Goal: Transaction & Acquisition: Purchase product/service

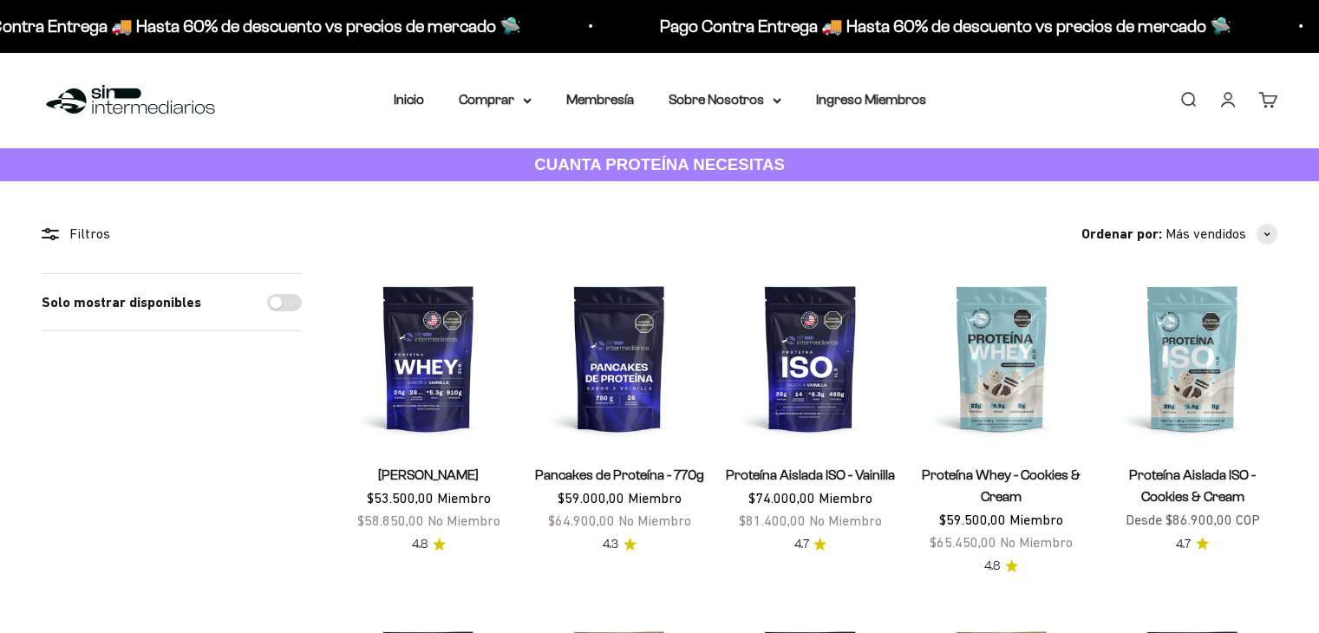
click at [1230, 102] on link "Iniciar sesión" at bounding box center [1227, 99] width 19 height 19
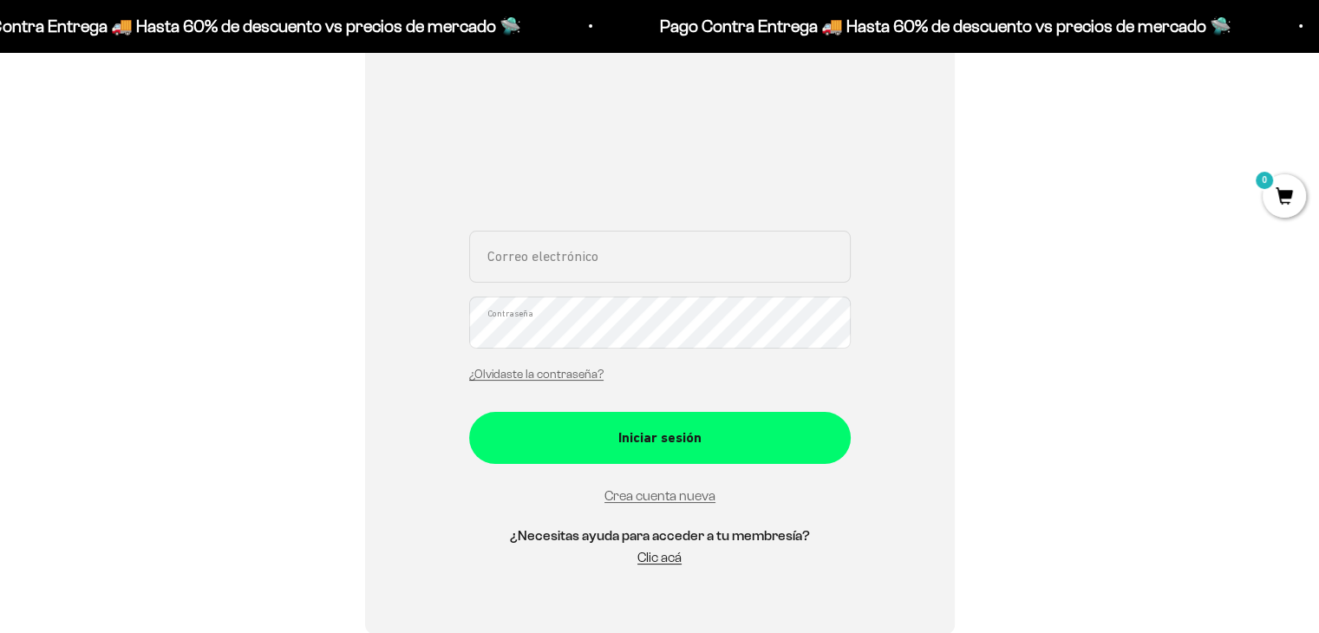
scroll to position [260, 0]
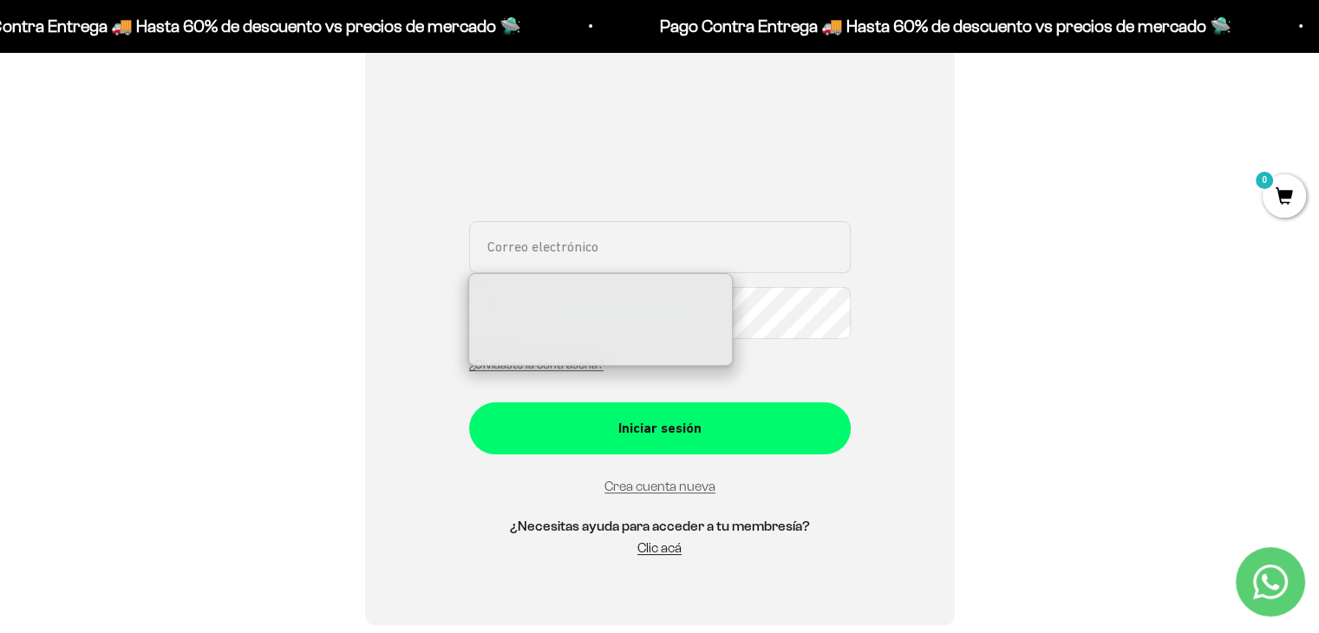
click at [579, 251] on input "Correo electrónico" at bounding box center [659, 247] width 381 height 52
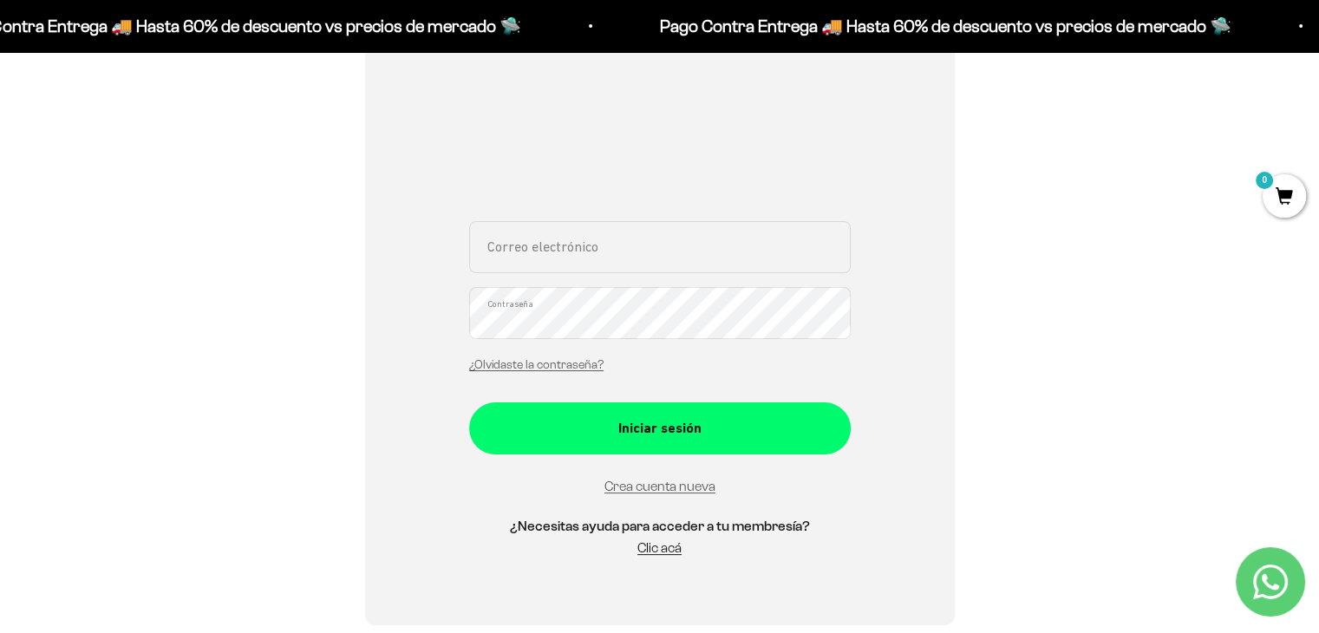
click at [701, 363] on div "Correo electrónico Contraseña ¿Olvidaste la contraseña?" at bounding box center [659, 301] width 381 height 161
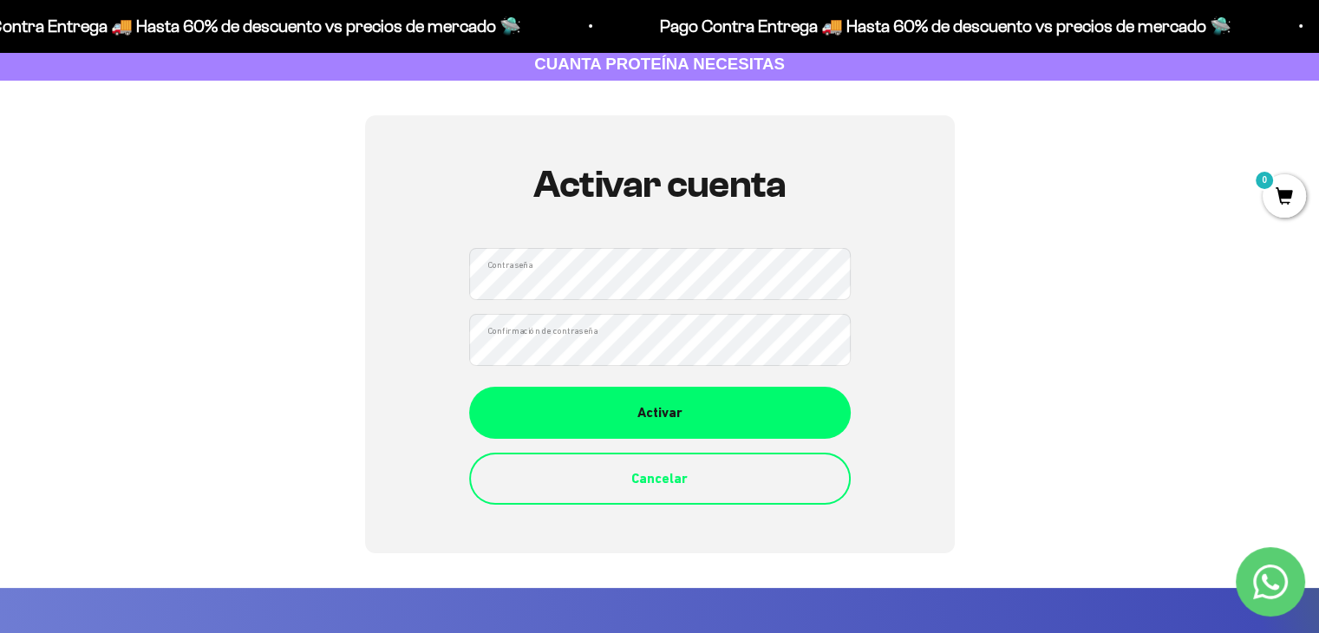
scroll to position [87, 0]
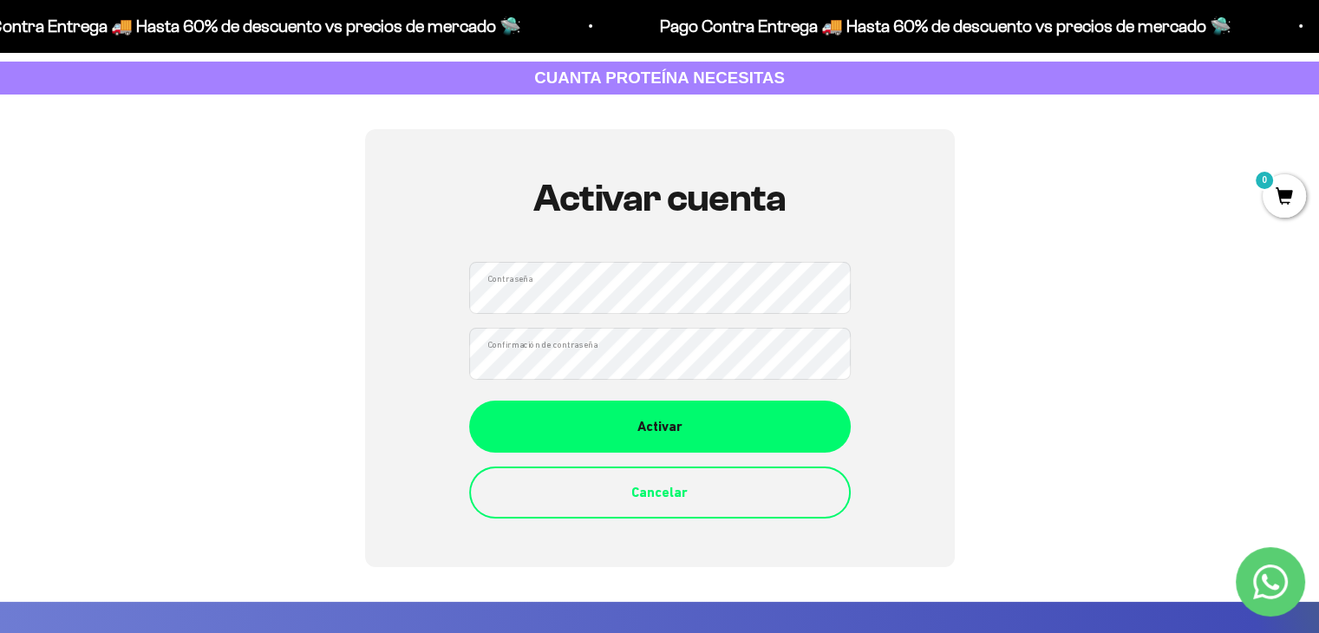
click at [469, 401] on button "Activar" at bounding box center [659, 427] width 381 height 52
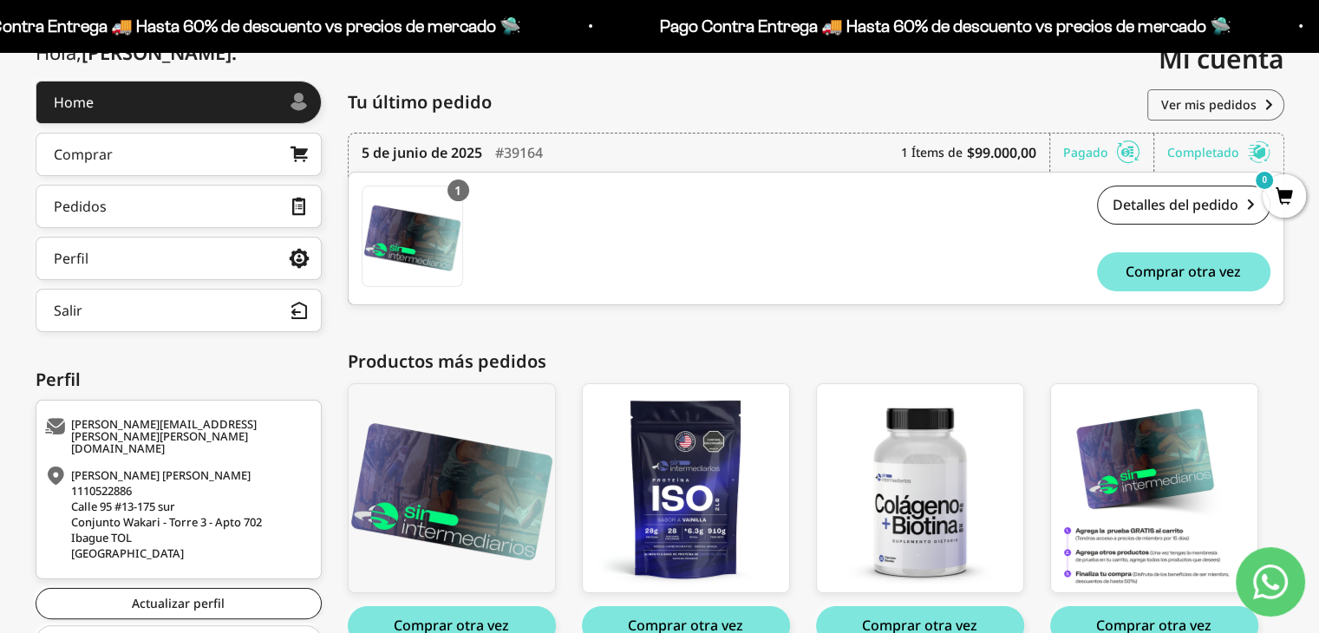
scroll to position [218, 0]
click at [243, 146] on link "Comprar" at bounding box center [179, 153] width 286 height 43
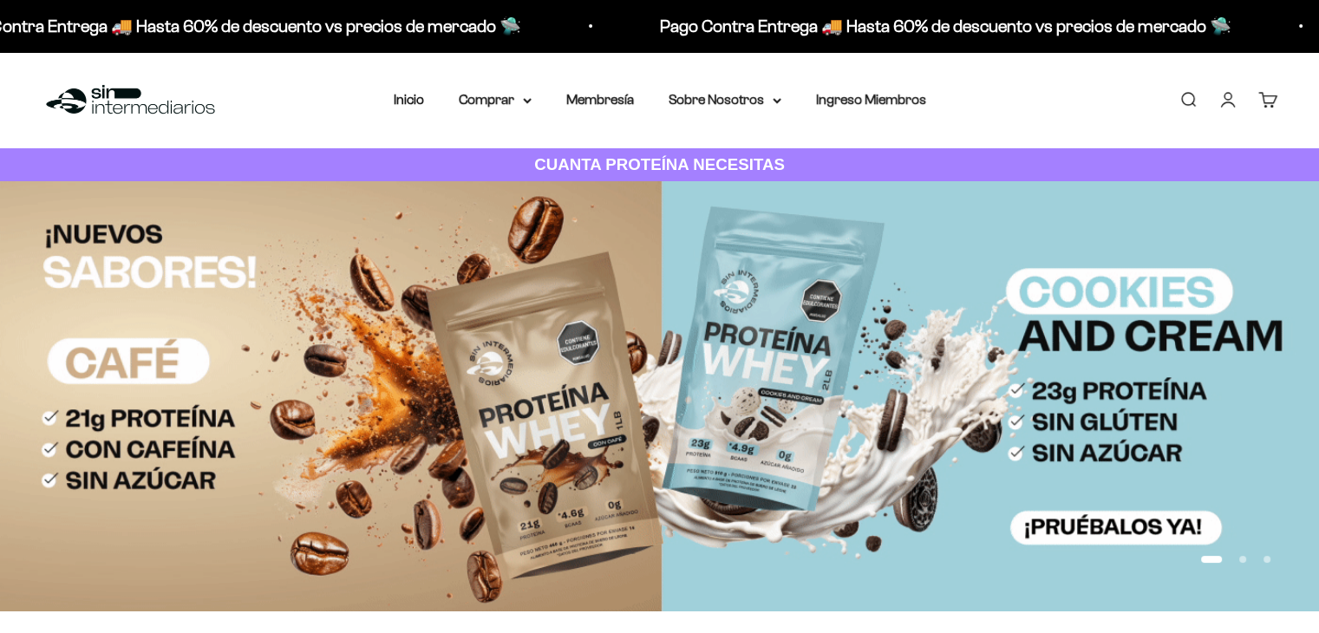
click at [524, 101] on icon at bounding box center [527, 101] width 9 height 6
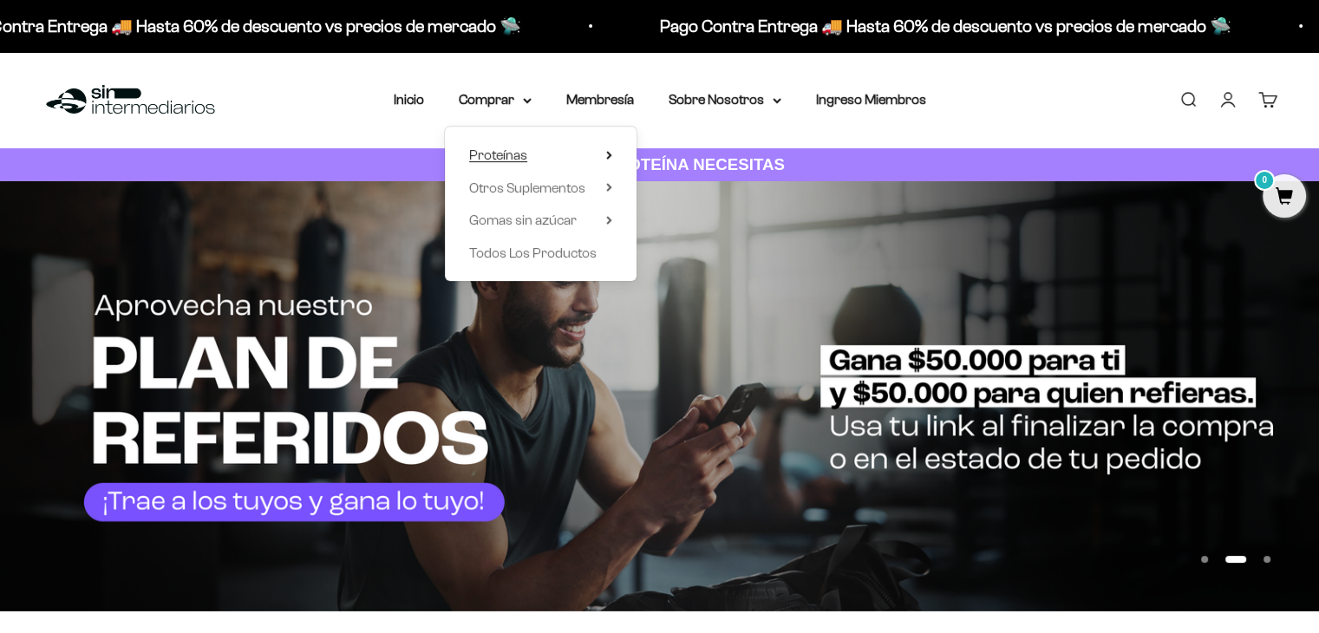
click at [514, 151] on span "Proteínas" at bounding box center [498, 154] width 58 height 15
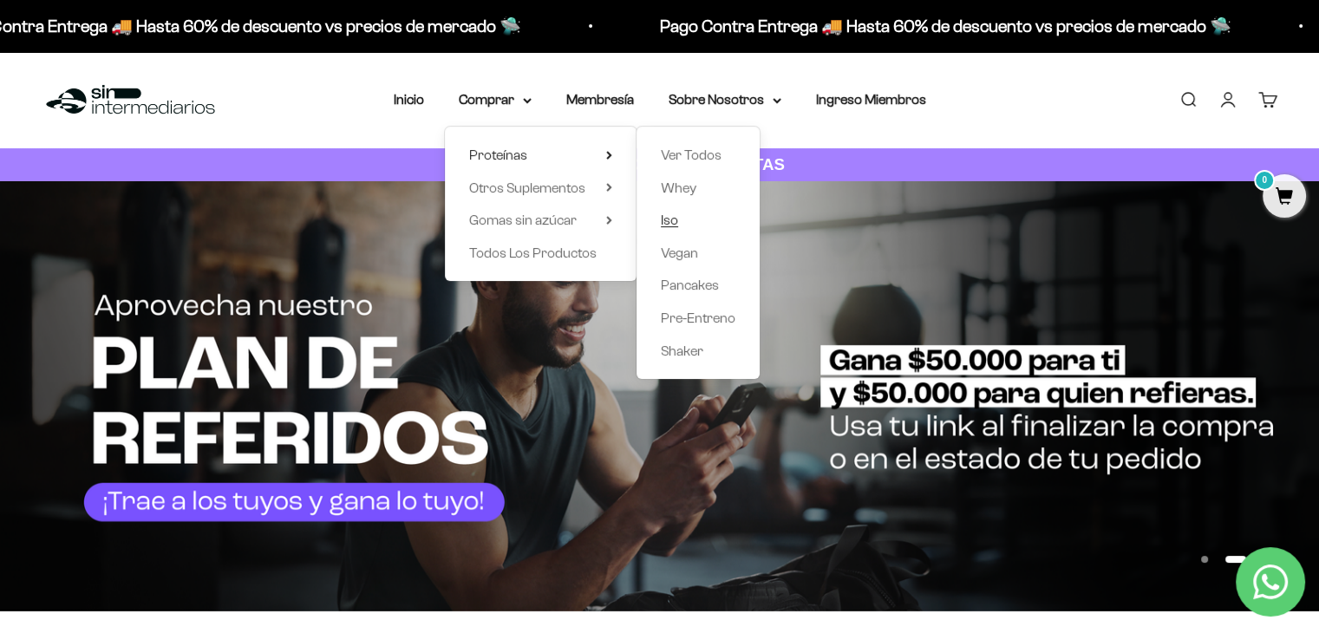
click at [666, 220] on span "Iso" at bounding box center [669, 219] width 17 height 15
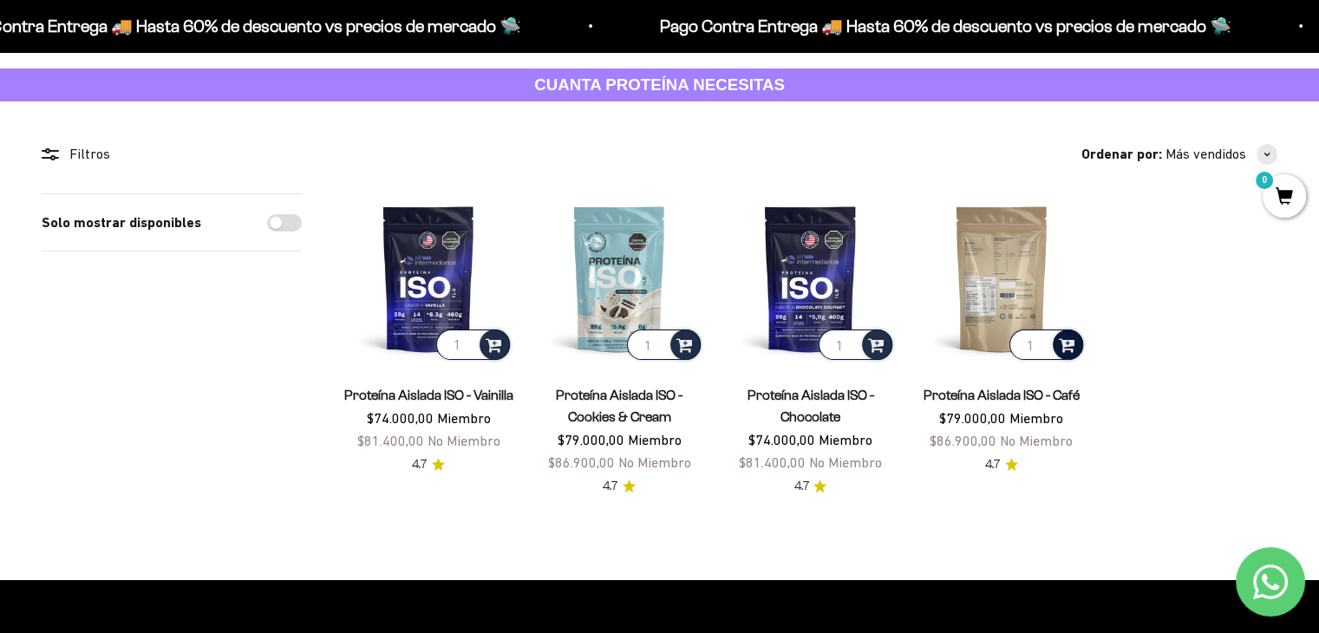
scroll to position [83, 0]
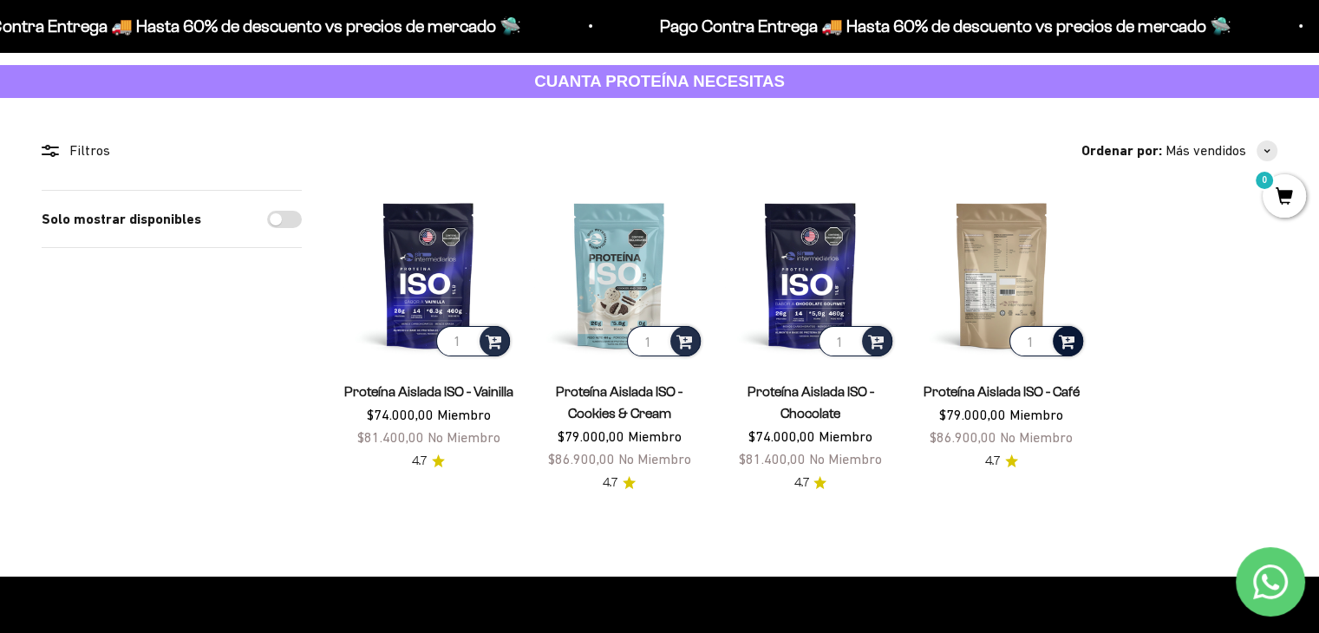
click at [1072, 339] on span at bounding box center [1067, 340] width 16 height 20
click at [1058, 291] on li "Café / 1 libra (460g)" at bounding box center [1002, 294] width 161 height 21
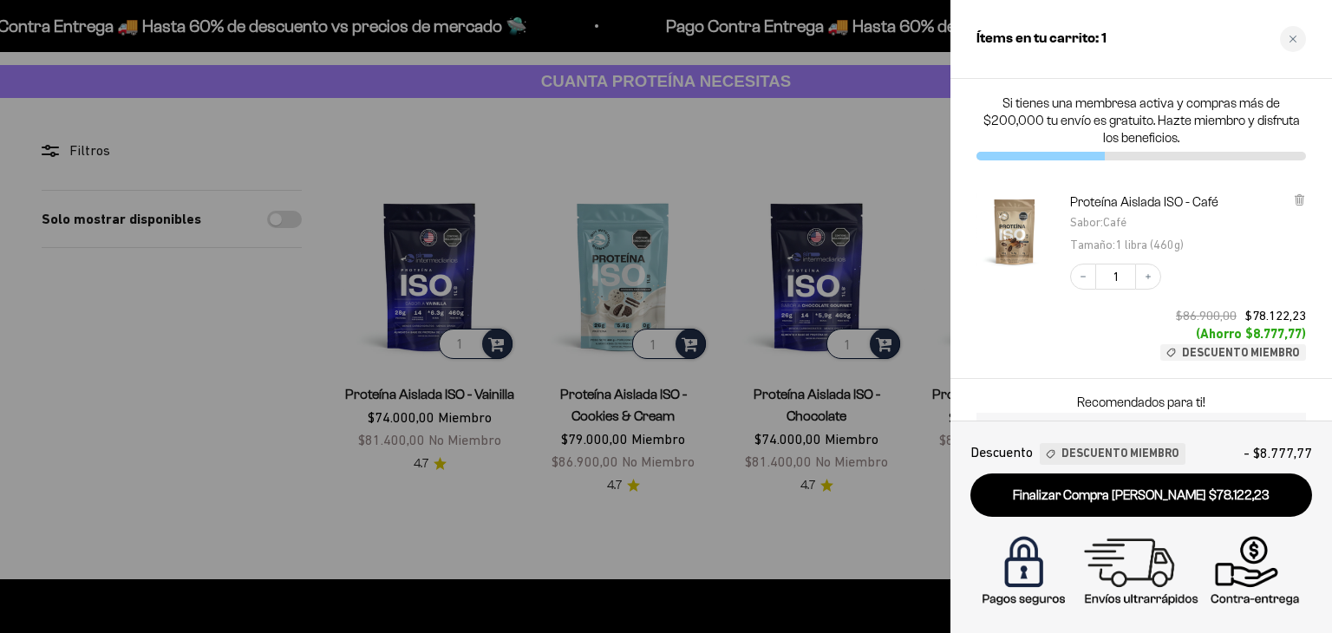
click at [902, 139] on div at bounding box center [666, 316] width 1332 height 633
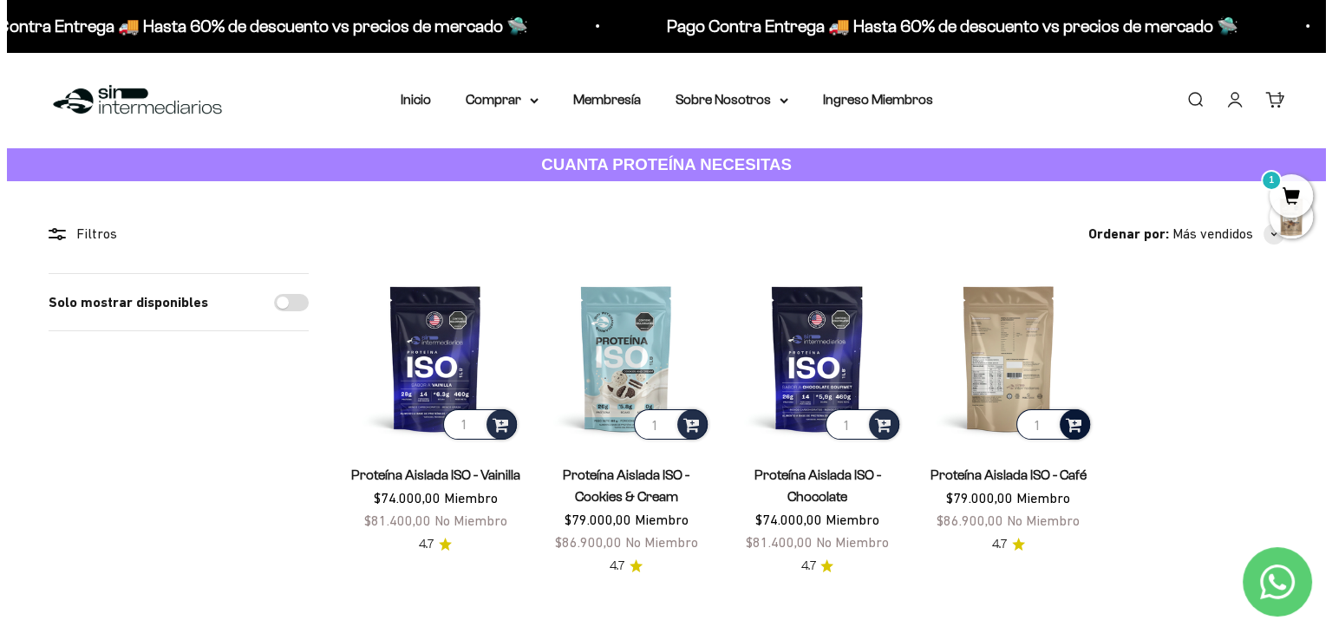
scroll to position [0, 0]
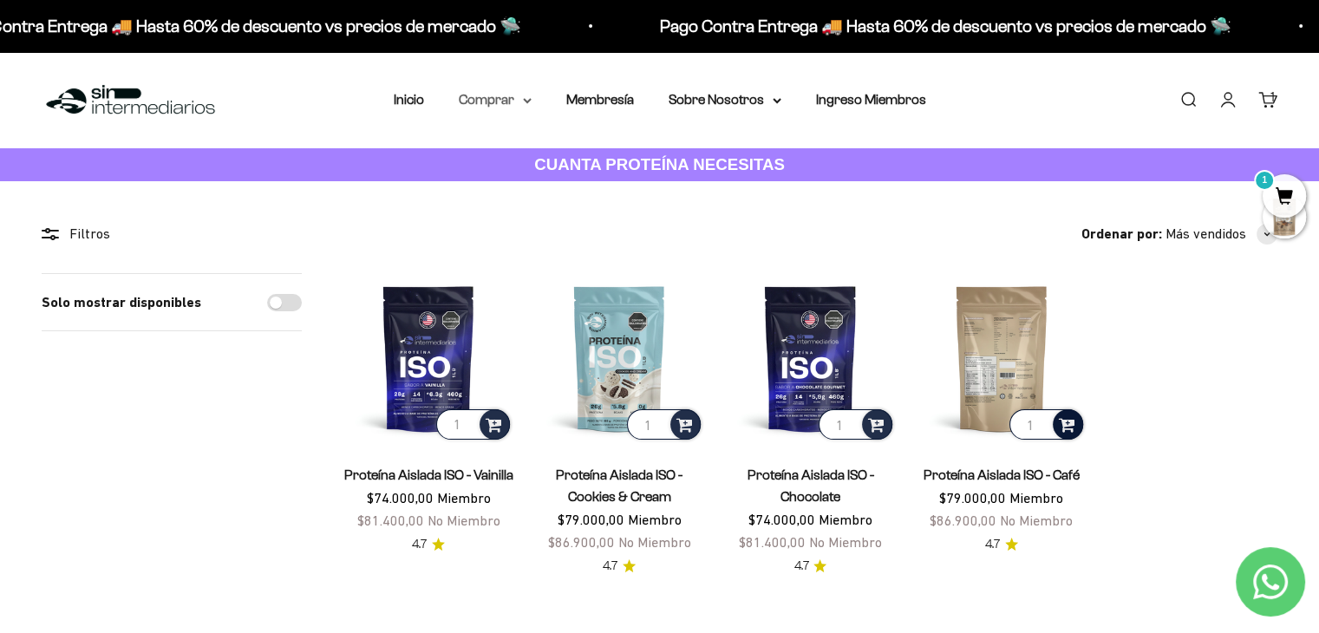
click at [487, 94] on summary "Comprar" at bounding box center [495, 99] width 73 height 23
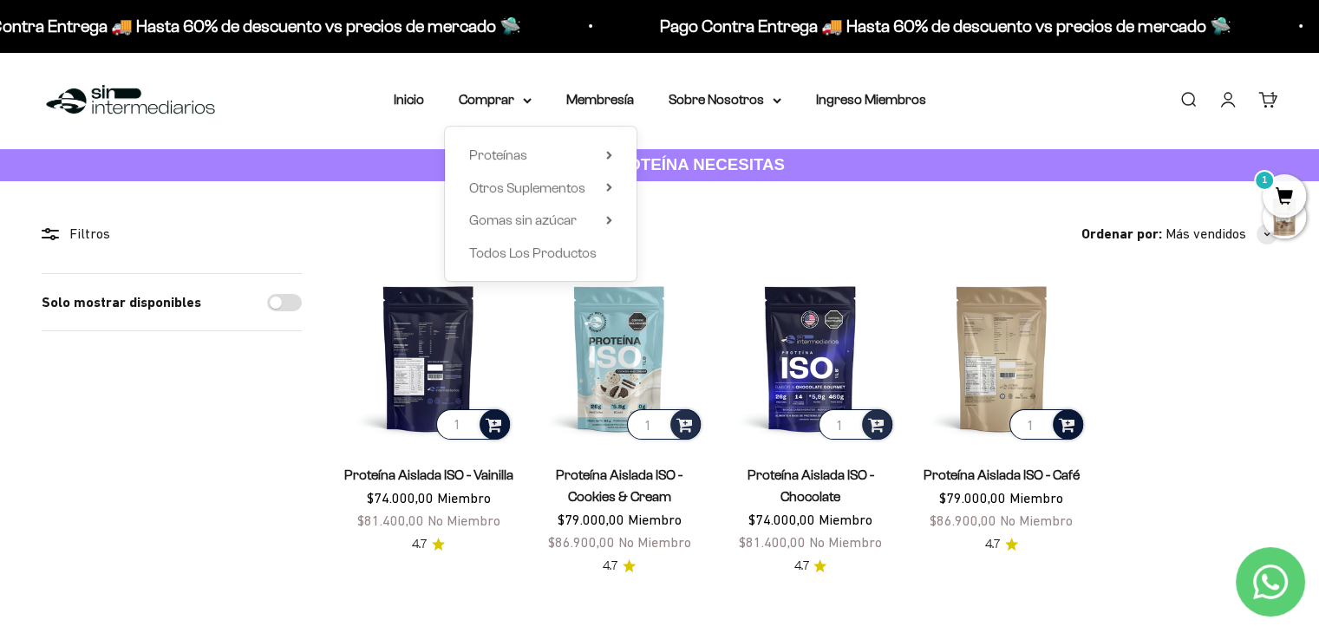
click at [488, 414] on span at bounding box center [494, 424] width 16 height 20
click at [490, 394] on li "Vanilla / 2 libras (910g)" at bounding box center [429, 398] width 161 height 21
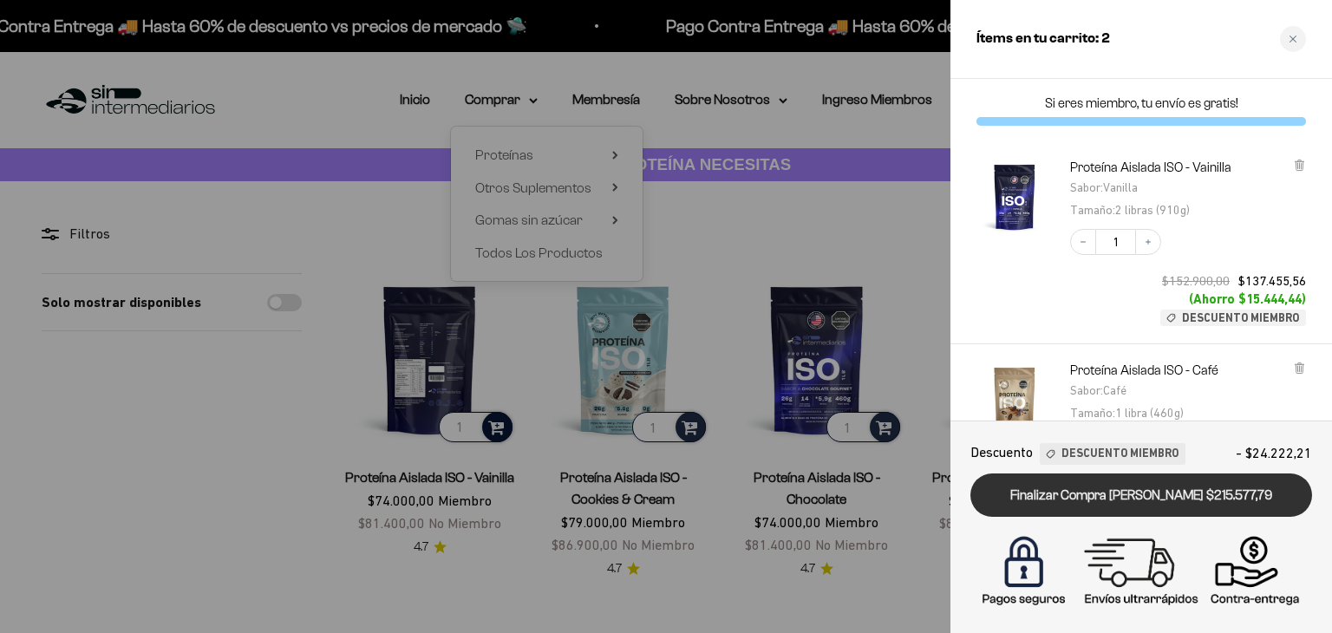
click at [1227, 499] on link "Finalizar Compra [PERSON_NAME] $215.577,79" at bounding box center [1141, 495] width 342 height 44
